Goal: Task Accomplishment & Management: Use online tool/utility

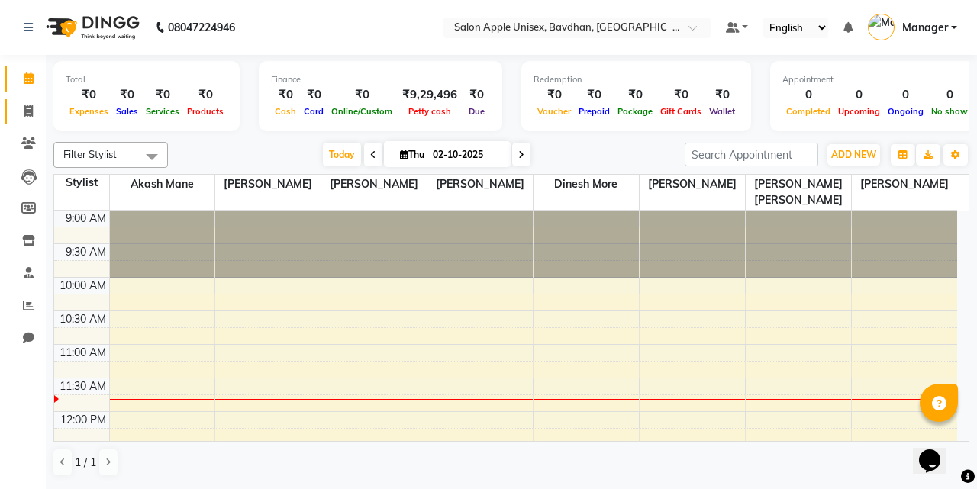
click at [27, 102] on link "Invoice" at bounding box center [23, 111] width 37 height 25
select select "474"
select select "service"
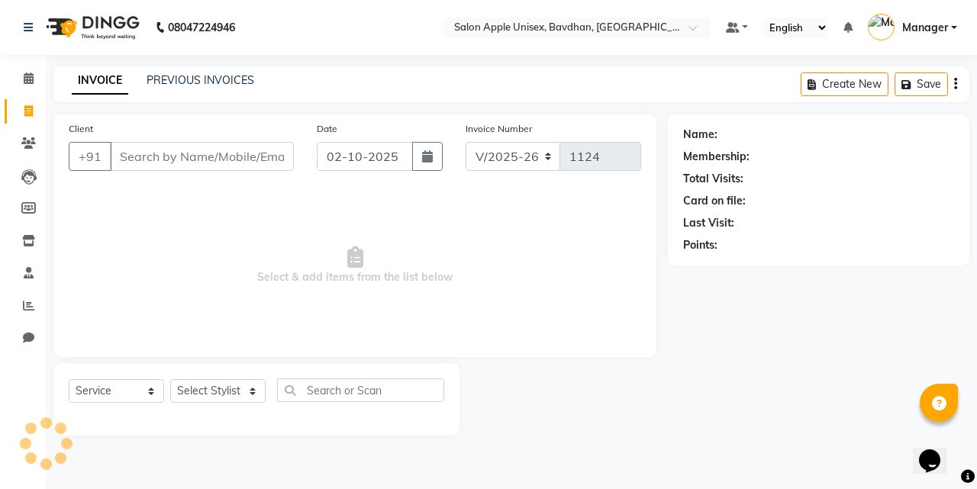
select select "14344"
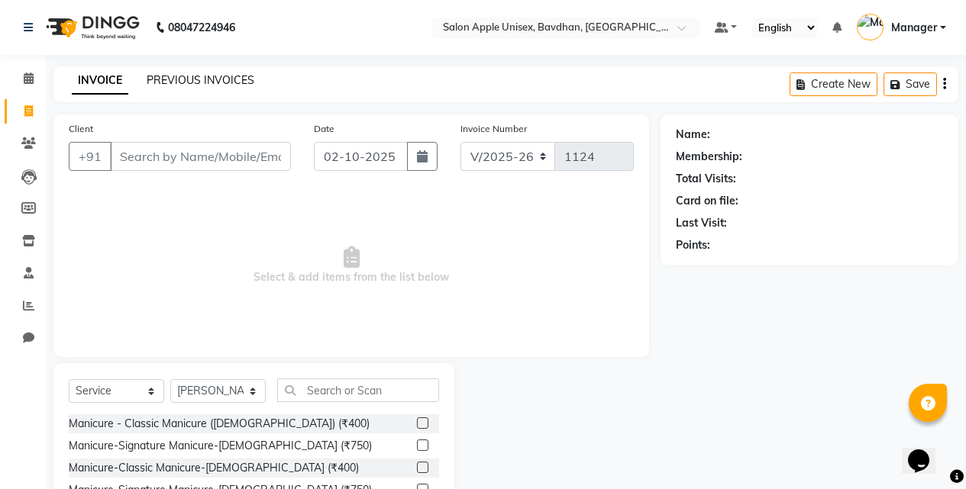
click at [227, 82] on link "PREVIOUS INVOICES" at bounding box center [201, 80] width 108 height 14
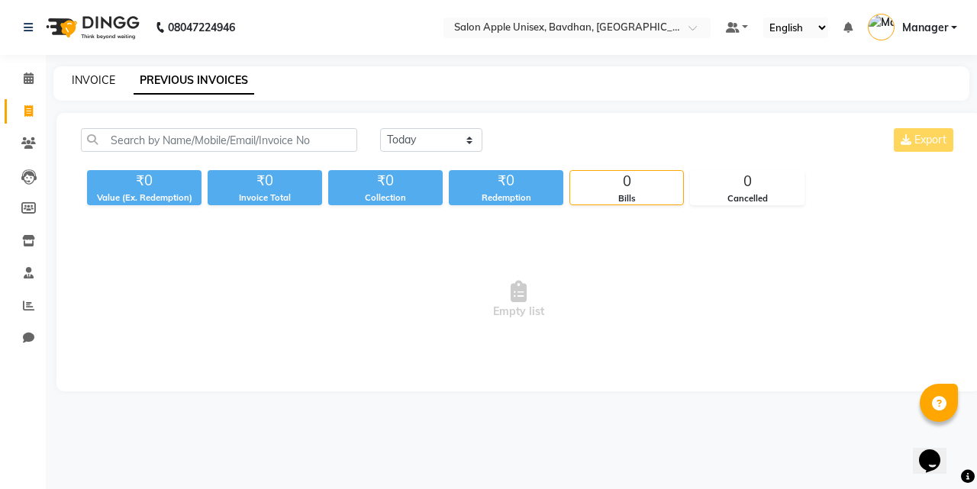
click at [95, 85] on link "INVOICE" at bounding box center [94, 80] width 44 height 14
select select "service"
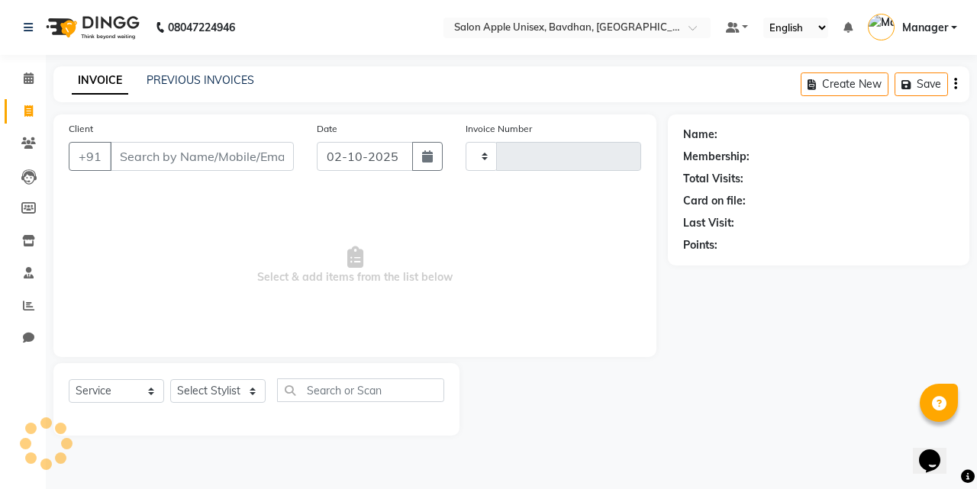
type input "1124"
select select "474"
select select "14344"
